Goal: Download file/media

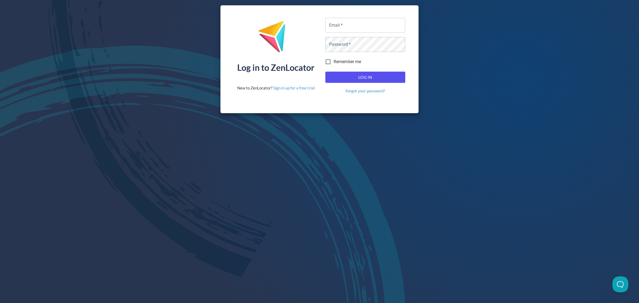
type input "[EMAIL_ADDRESS][DOMAIN_NAME]"
click at [373, 77] on span "Log In" at bounding box center [365, 77] width 68 height 7
click at [357, 79] on span "Log In" at bounding box center [365, 77] width 68 height 7
type input "[EMAIL_ADDRESS][DOMAIN_NAME]"
click at [369, 78] on span "Log In" at bounding box center [365, 77] width 68 height 7
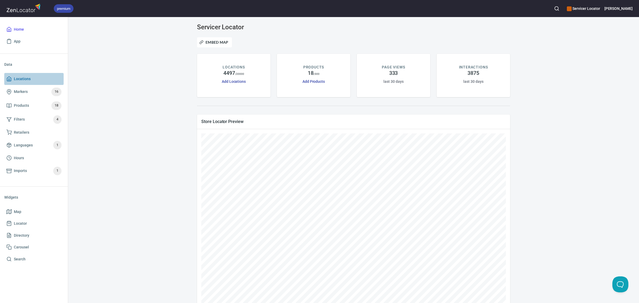
click at [23, 76] on span "Locations" at bounding box center [22, 79] width 17 height 7
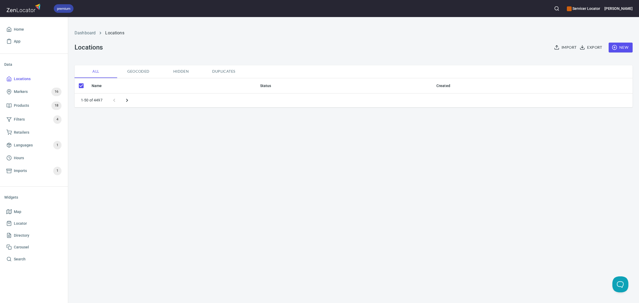
checkbox input "false"
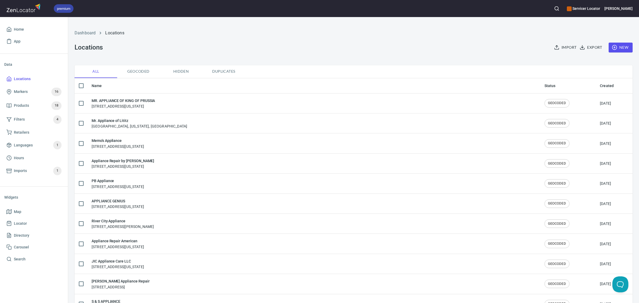
click at [591, 47] on span "Export" at bounding box center [590, 47] width 21 height 7
click at [605, 56] on span "CSV" at bounding box center [600, 59] width 45 height 6
